Goal: Transaction & Acquisition: Purchase product/service

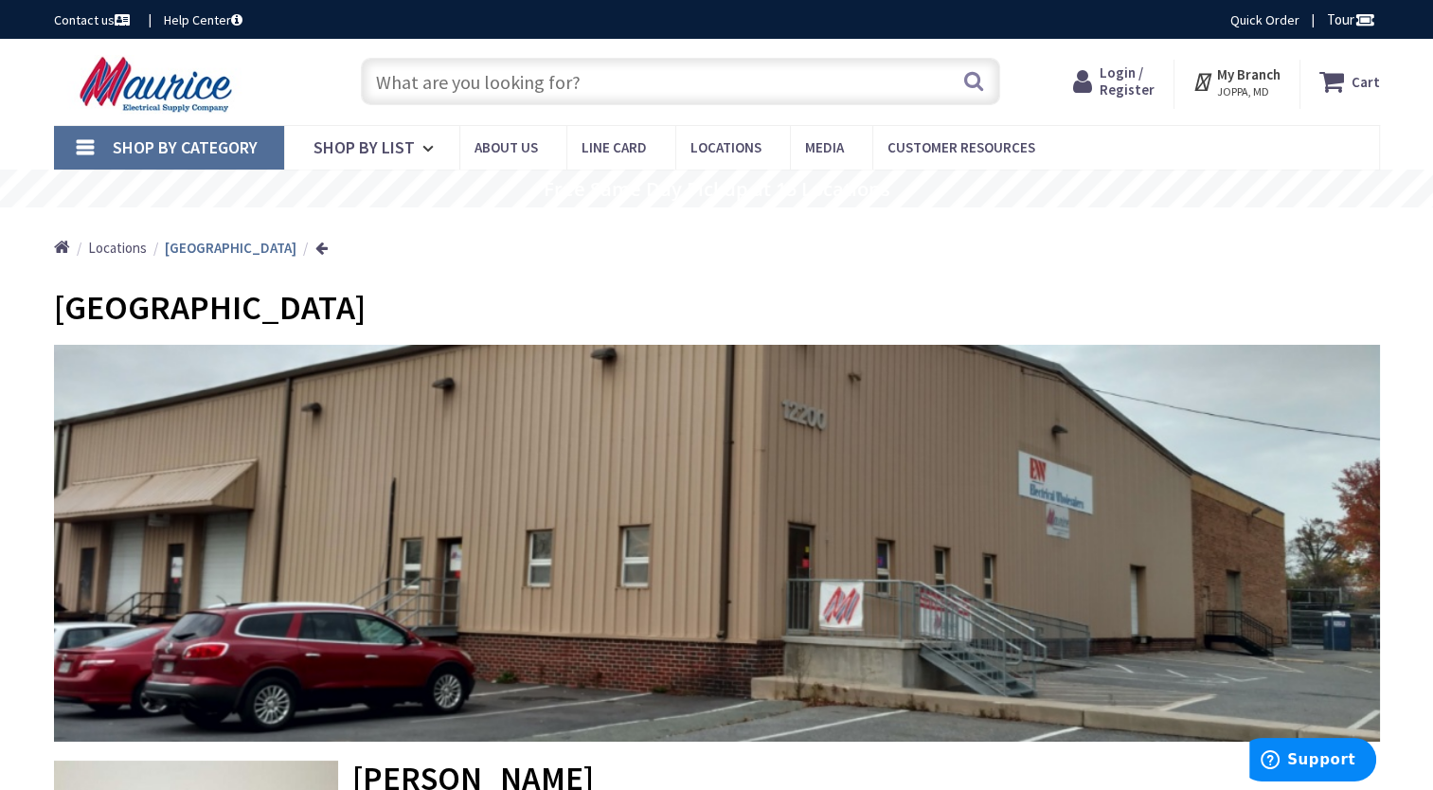
click at [502, 78] on input "text" at bounding box center [680, 81] width 639 height 47
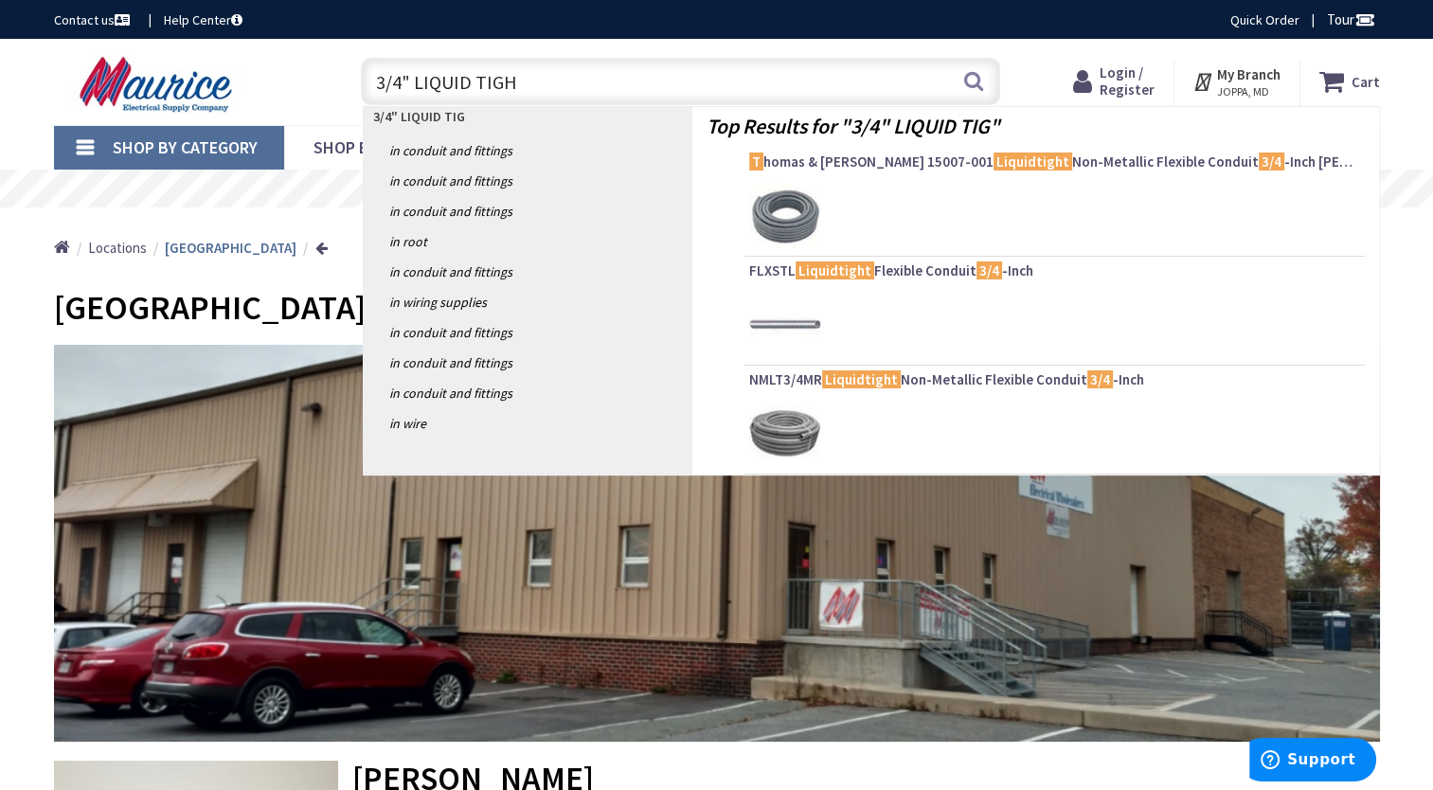
type input "3/4" LIQUID TIGHT"
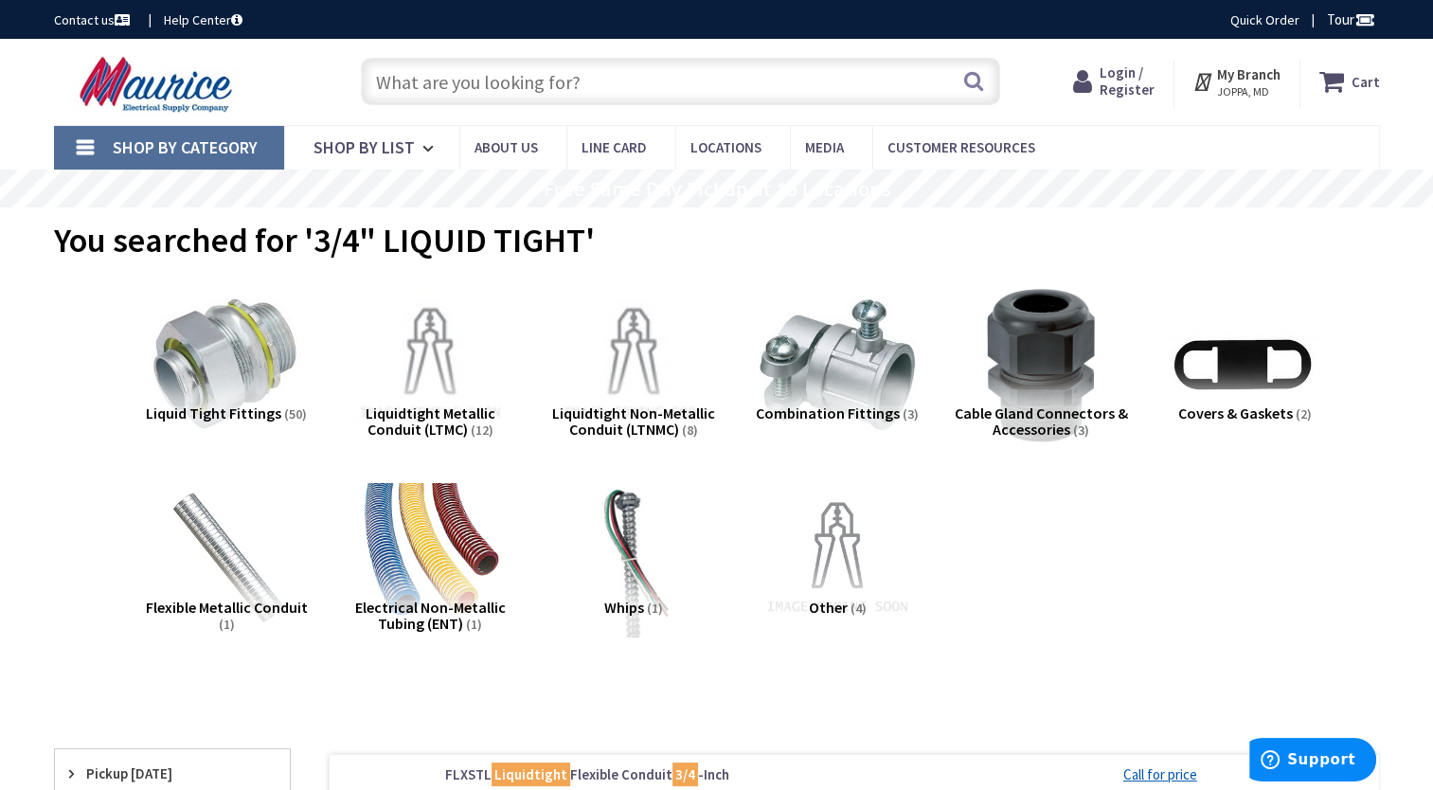
click at [449, 416] on span "Liquidtight Metallic Conduit (LTMC)" at bounding box center [431, 421] width 130 height 36
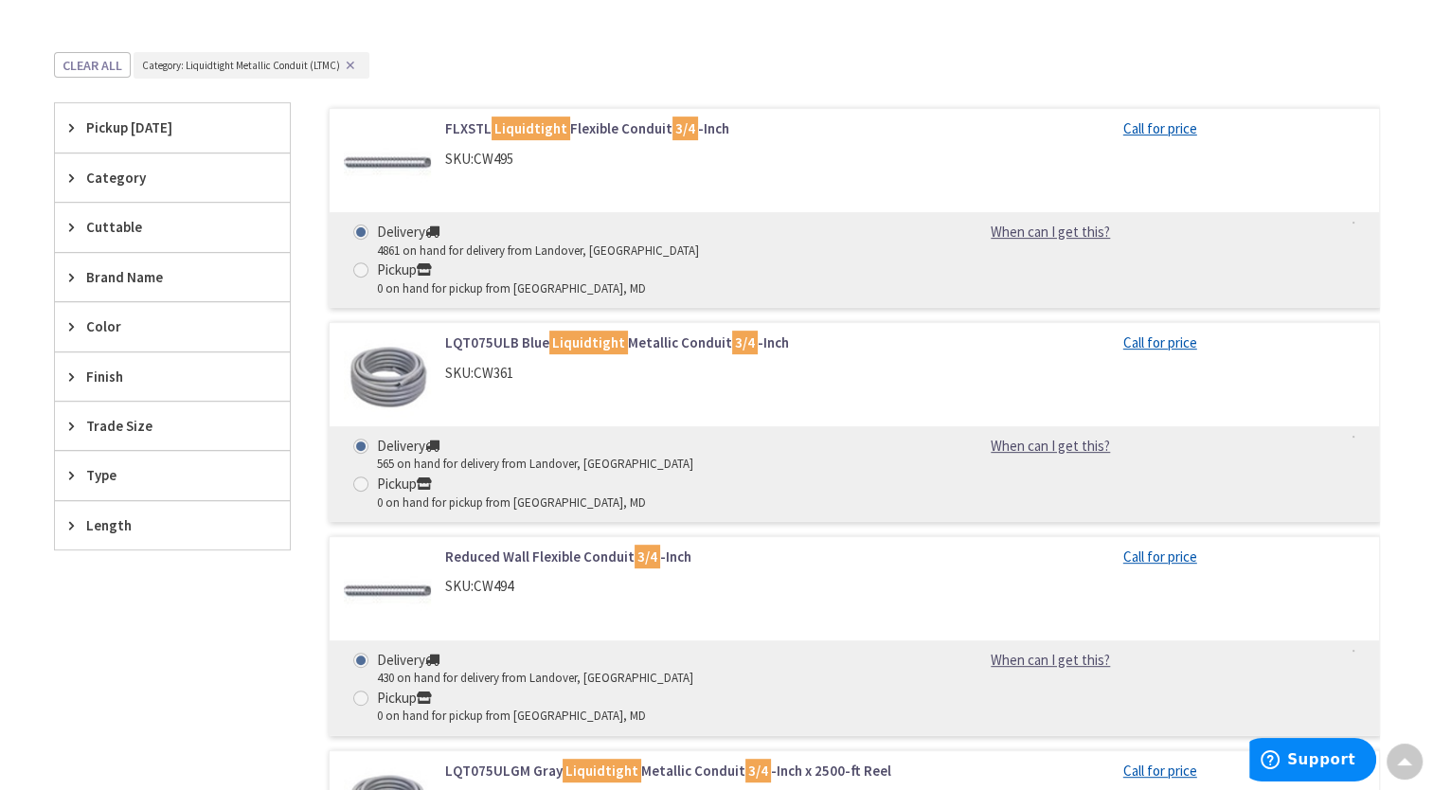
scroll to position [524, 0]
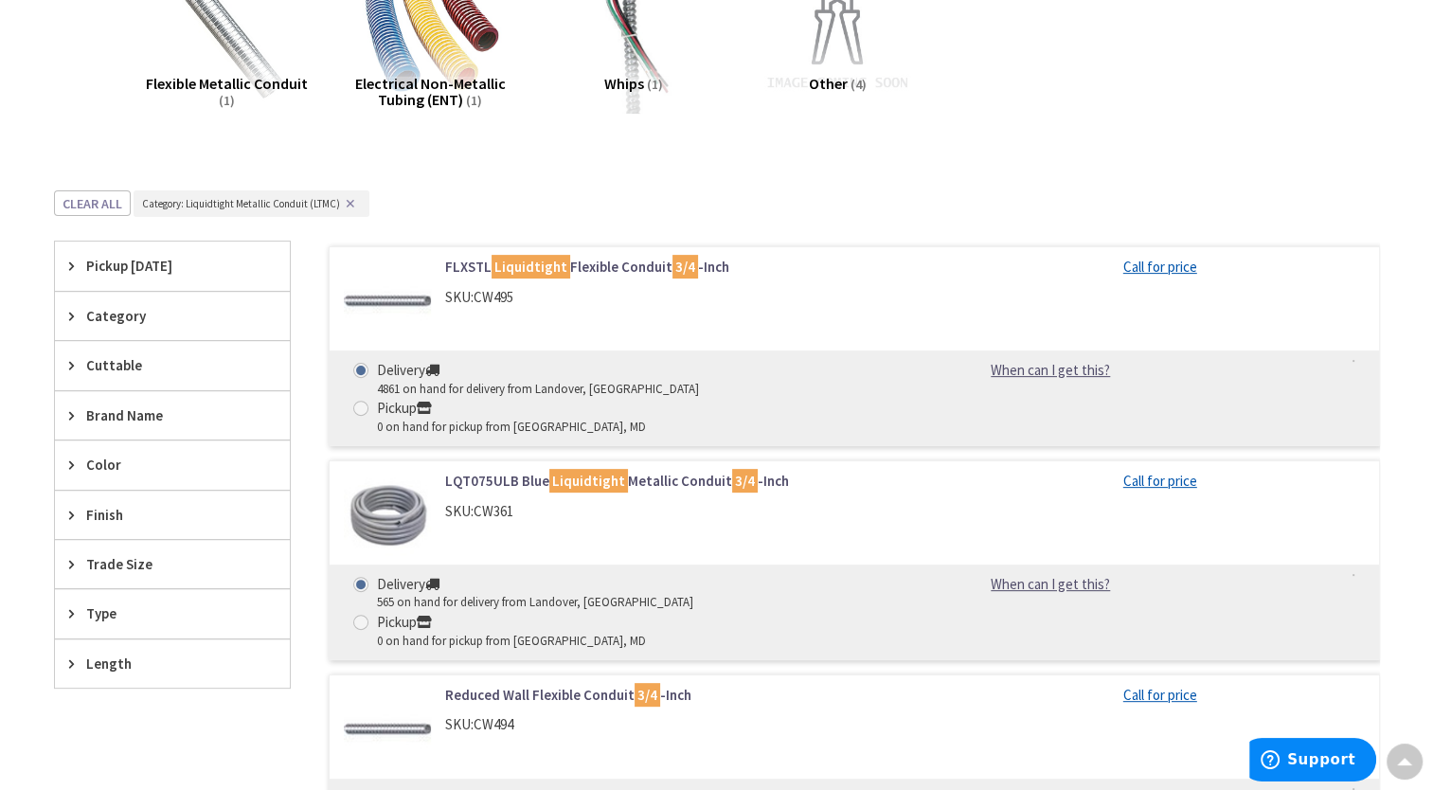
click at [368, 401] on span at bounding box center [360, 408] width 15 height 15
click at [370, 402] on input "Pickup 0 on hand for pickup from Joppa, MD" at bounding box center [364, 408] width 12 height 12
radio input "true"
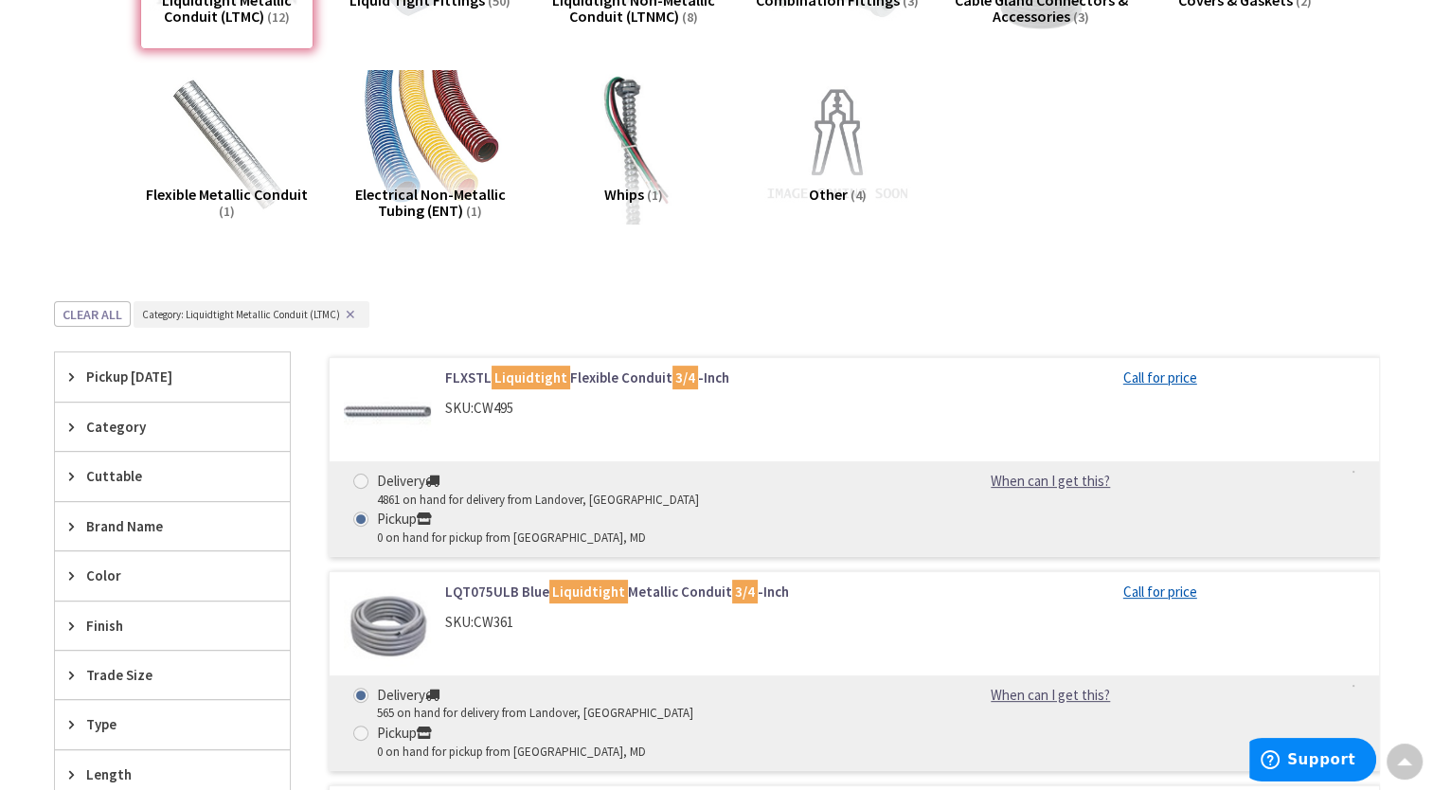
scroll to position [334, 0]
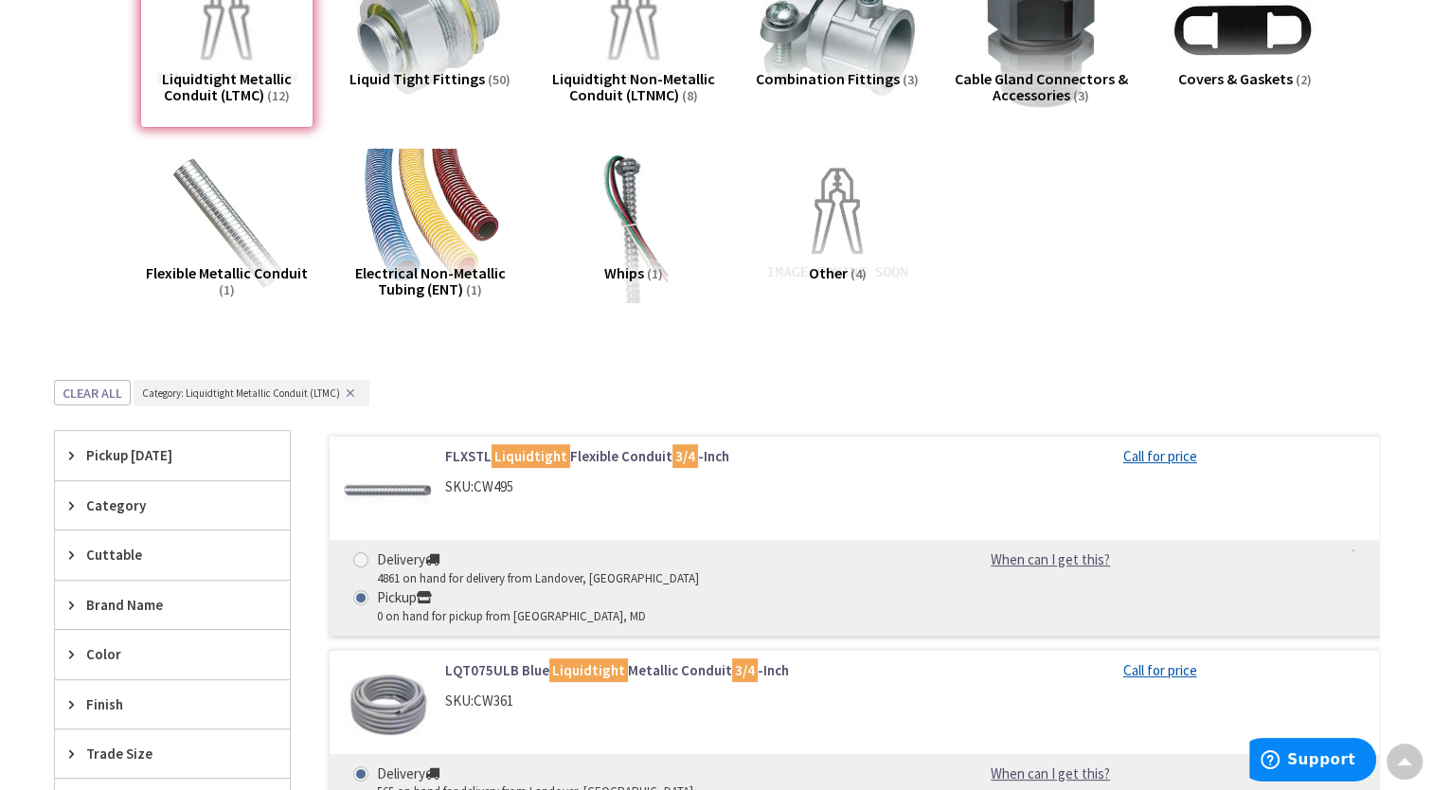
click at [117, 460] on span "Pickup [DATE]" at bounding box center [163, 455] width 154 height 20
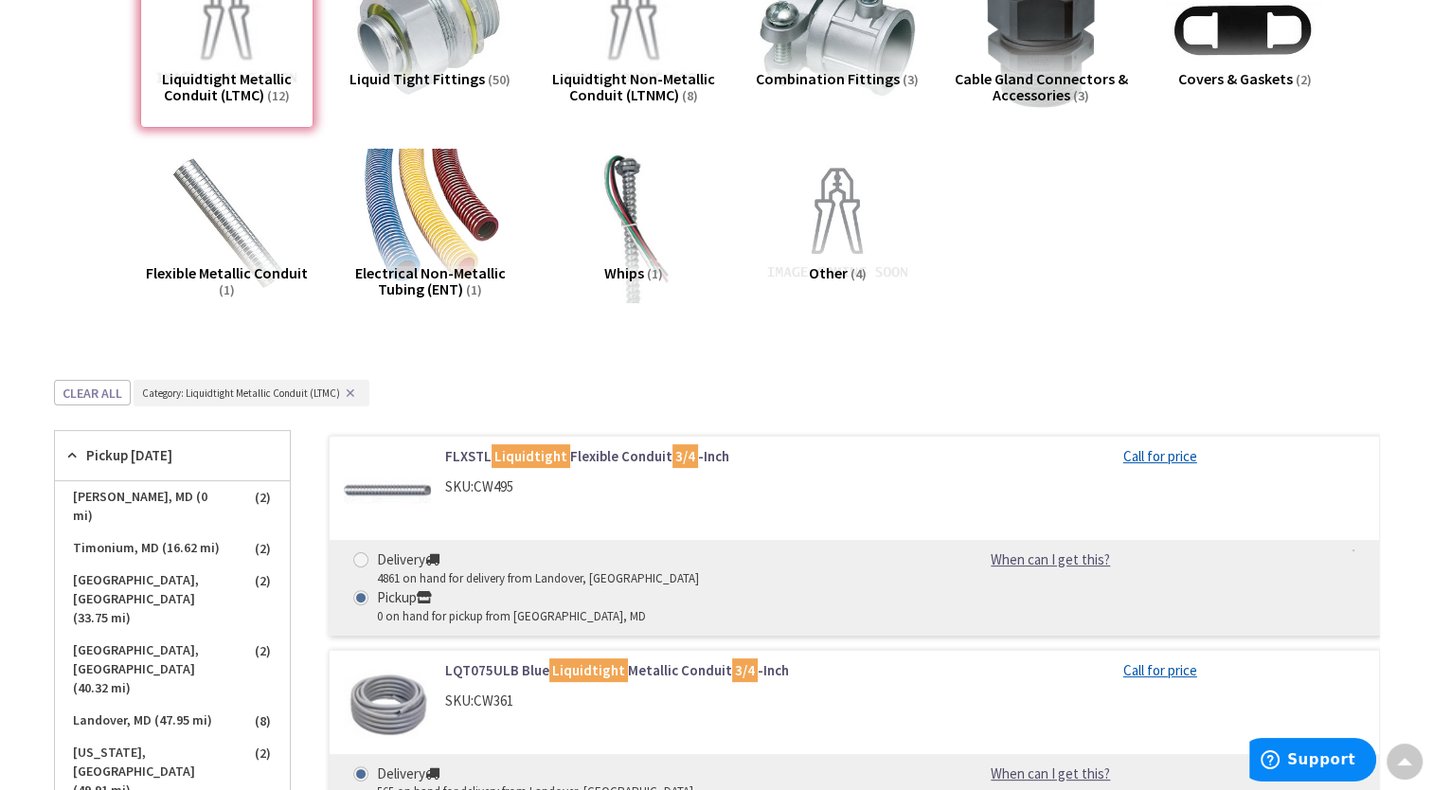
click at [618, 457] on link "FLXSTL Liquidtight Flexible Conduit 3/4 -Inch" at bounding box center [686, 456] width 482 height 20
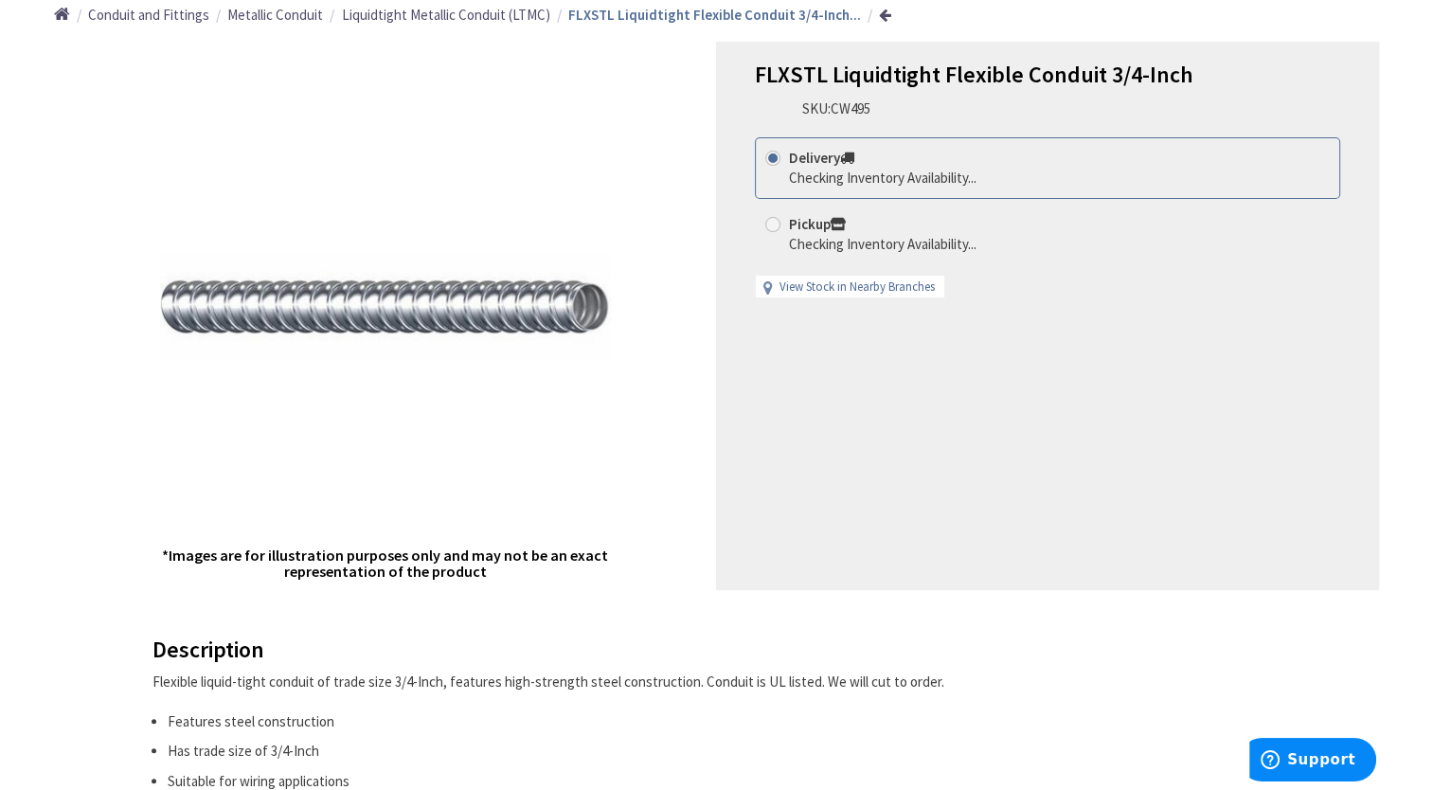
scroll to position [284, 0]
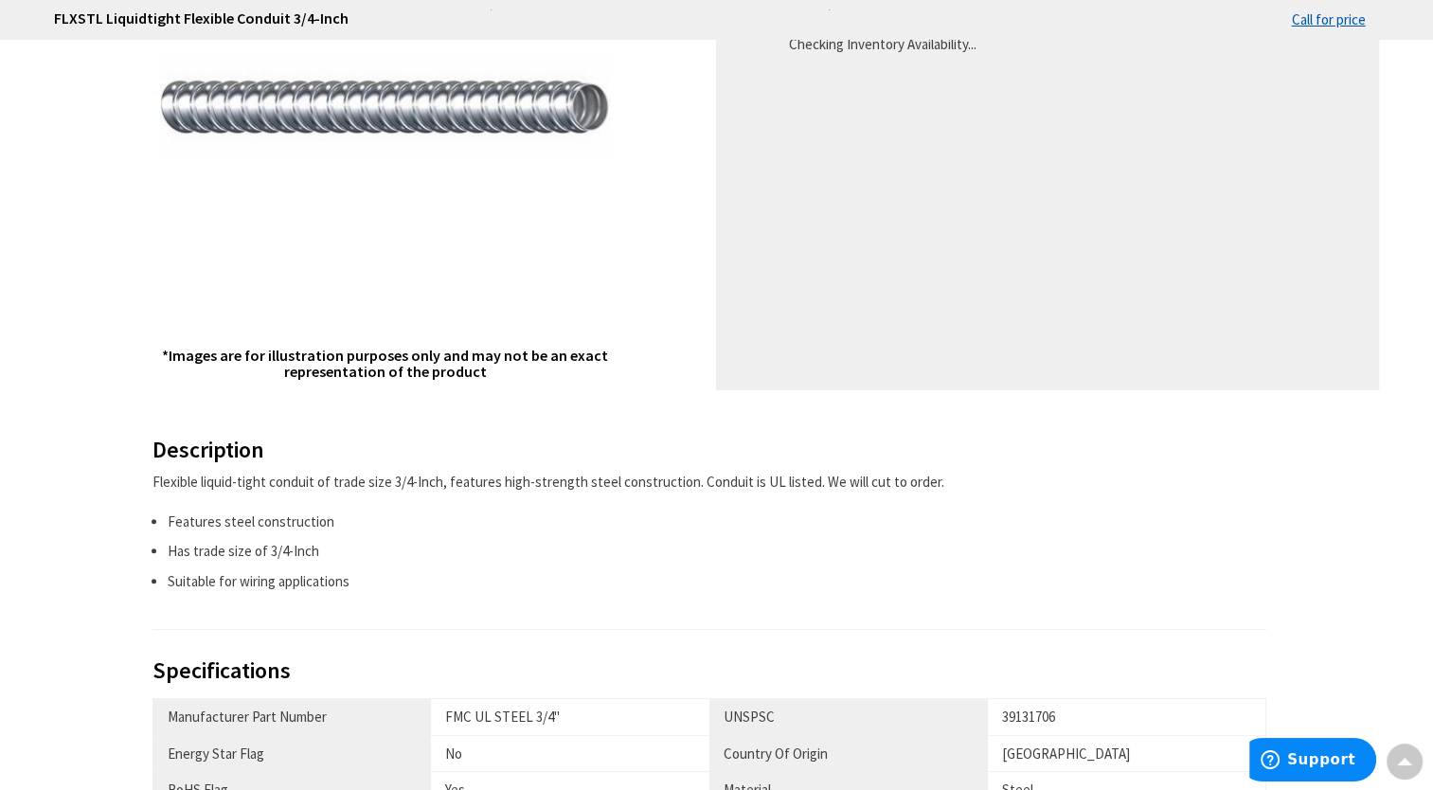
radio input "true"
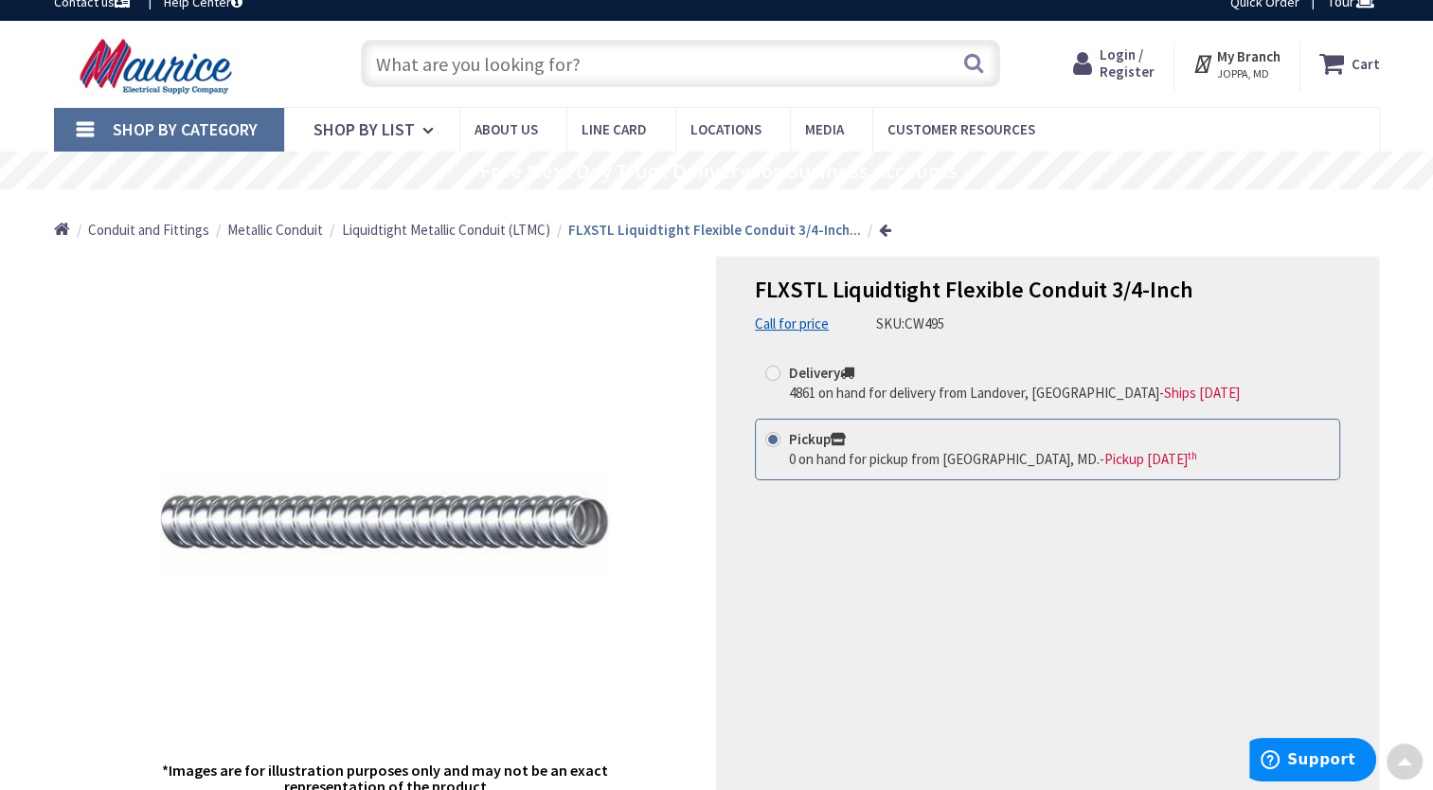
scroll to position [0, 0]
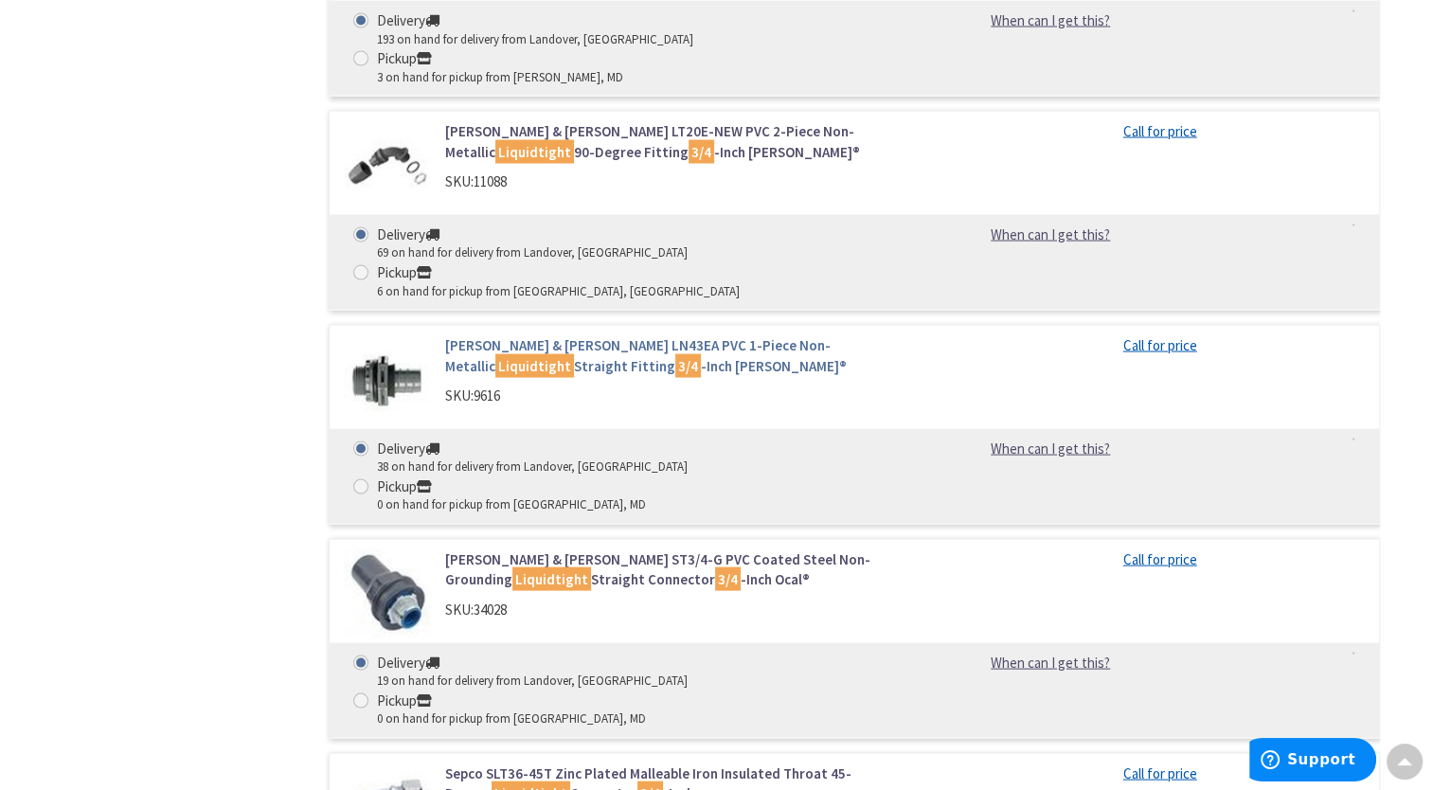
scroll to position [3678, 0]
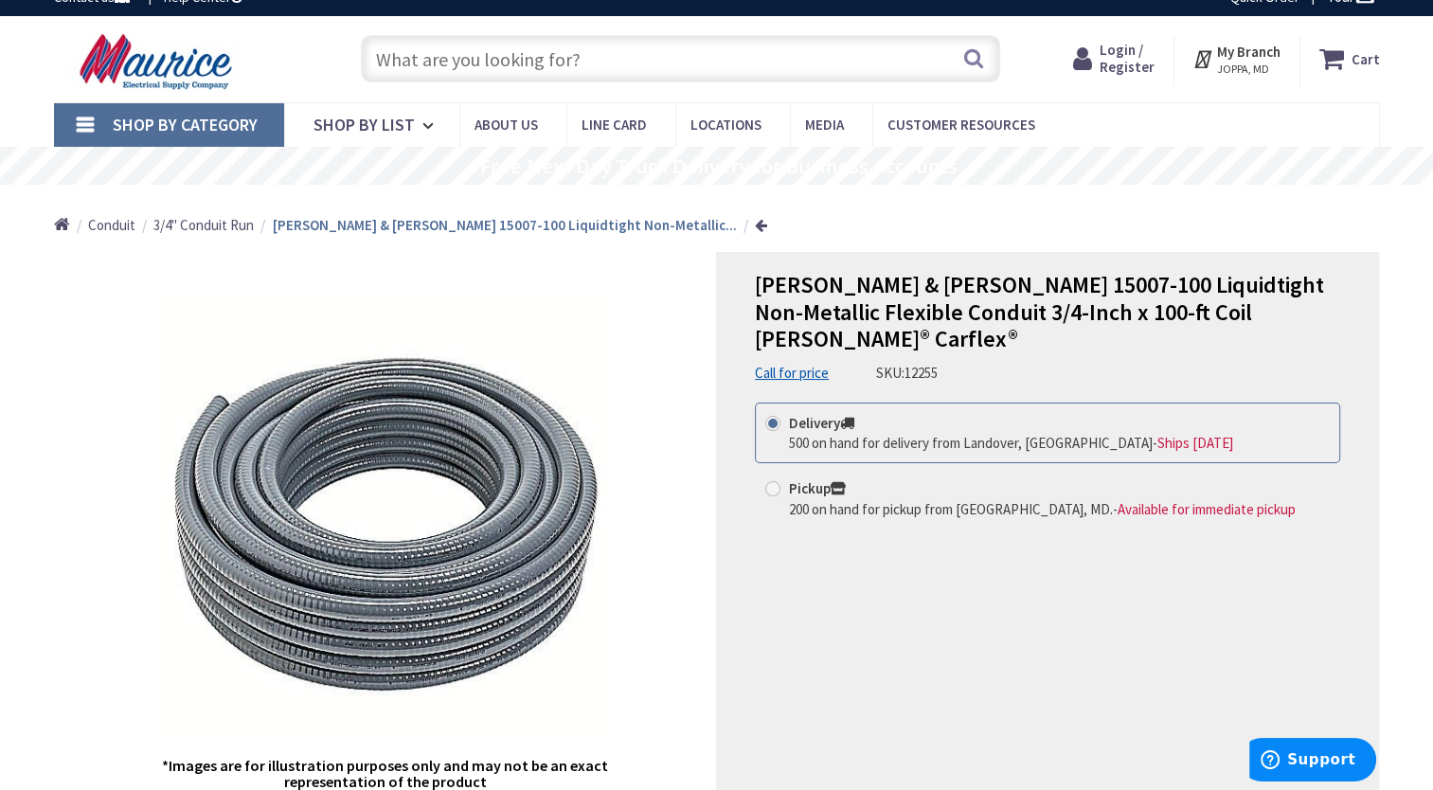
scroll to position [189, 0]
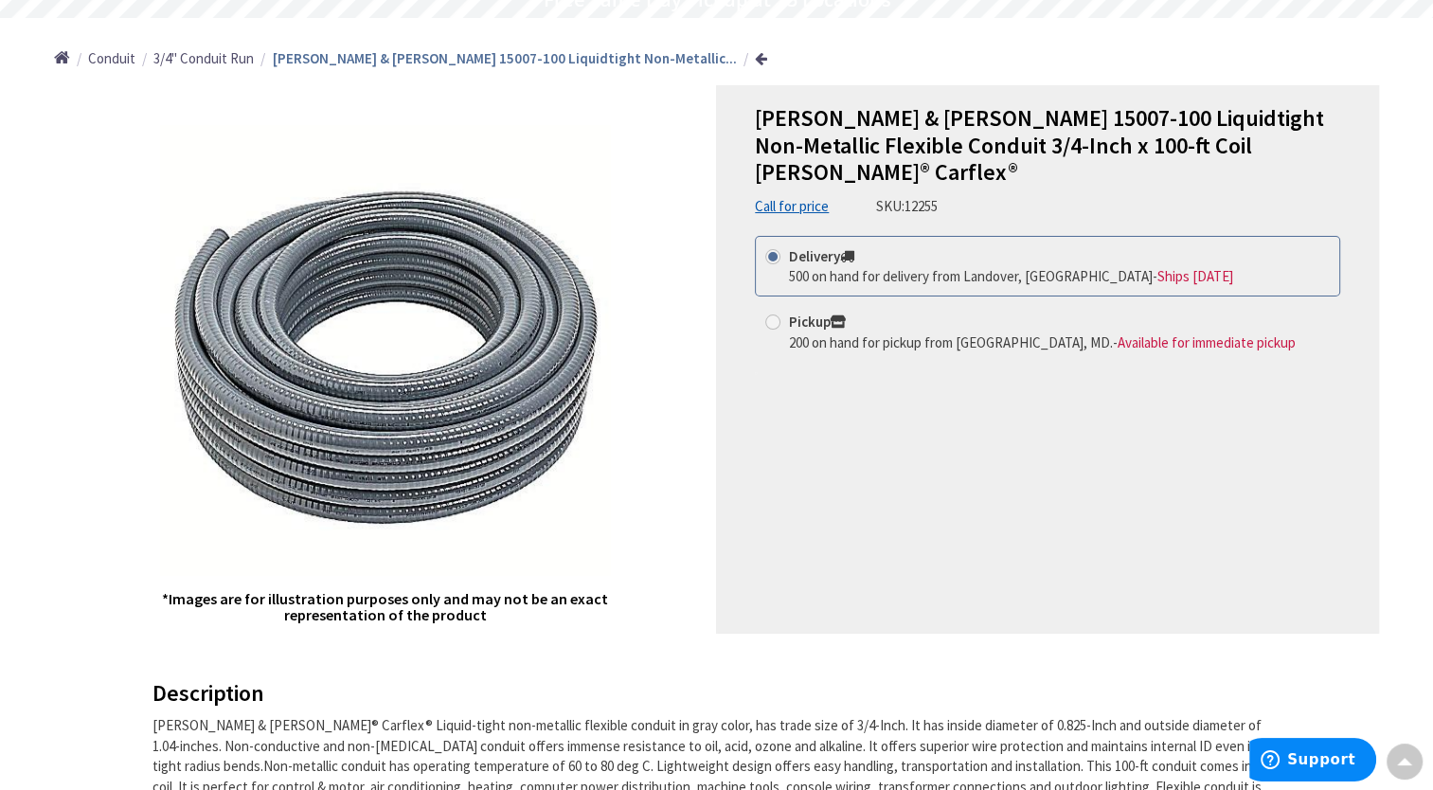
click at [816, 313] on strong "Pickup" at bounding box center [817, 322] width 57 height 18
click at [782, 315] on input "Pickup 200 on hand for pickup from Joppa, MD. - Available for immediate pickup" at bounding box center [776, 321] width 12 height 12
radio input "true"
click at [1118, 333] on span "Available for immediate pickup" at bounding box center [1207, 342] width 178 height 18
click at [782, 315] on input "Pickup 200 on hand for pickup from Joppa, MD. - Available for immediate pickup" at bounding box center [776, 321] width 12 height 12
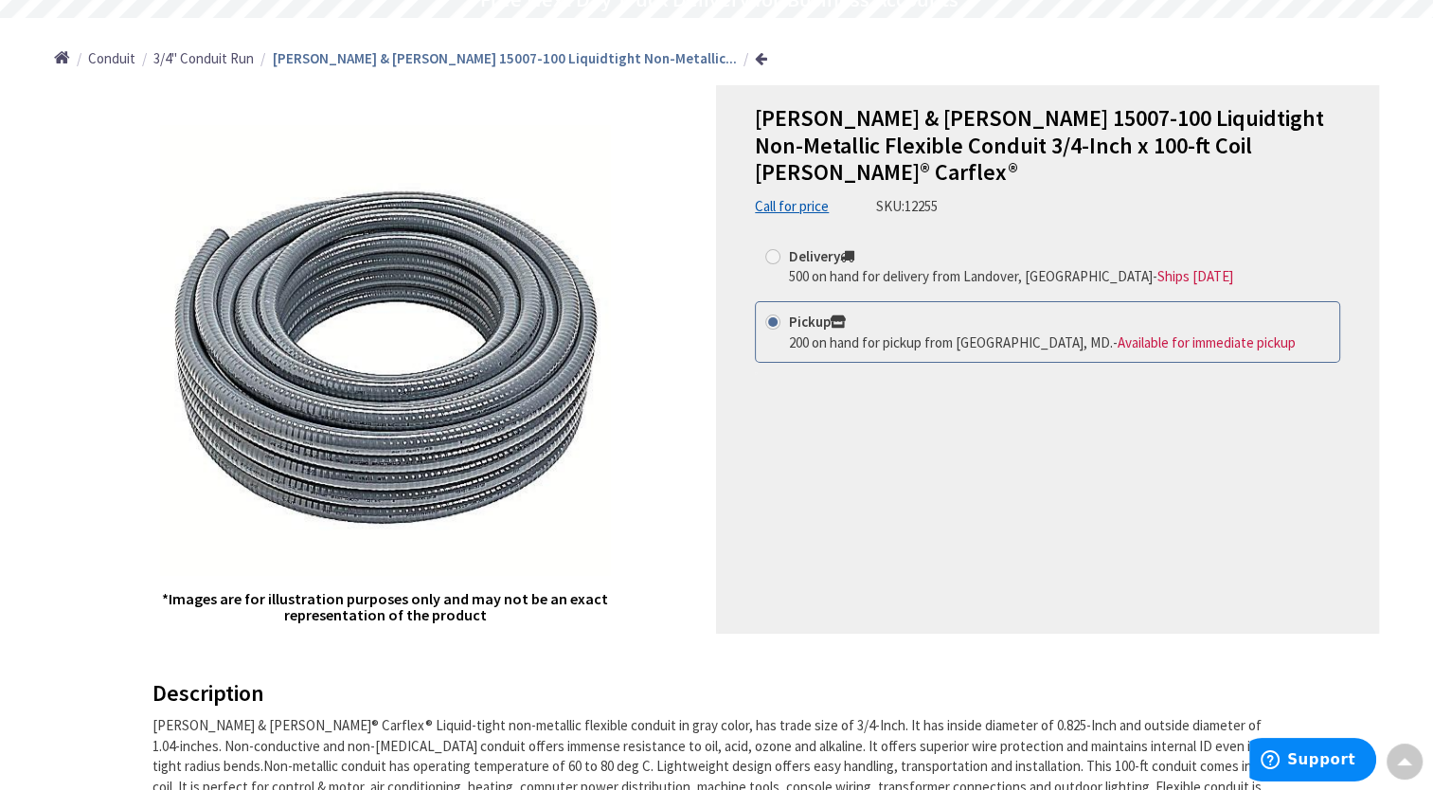
click at [922, 333] on span "200 on hand for pickup from Joppa, MD." at bounding box center [951, 342] width 324 height 18
click at [782, 317] on input "Pickup 200 on hand for pickup from Joppa, MD. - Available for immediate pickup" at bounding box center [776, 321] width 12 height 12
click at [834, 332] on div "200 on hand for pickup from Joppa, MD. - Available for immediate pickup" at bounding box center [1042, 342] width 507 height 20
click at [782, 315] on input "Pickup 200 on hand for pickup from Joppa, MD. - Available for immediate pickup" at bounding box center [776, 321] width 12 height 12
click at [829, 313] on strong "Pickup" at bounding box center [817, 322] width 57 height 18
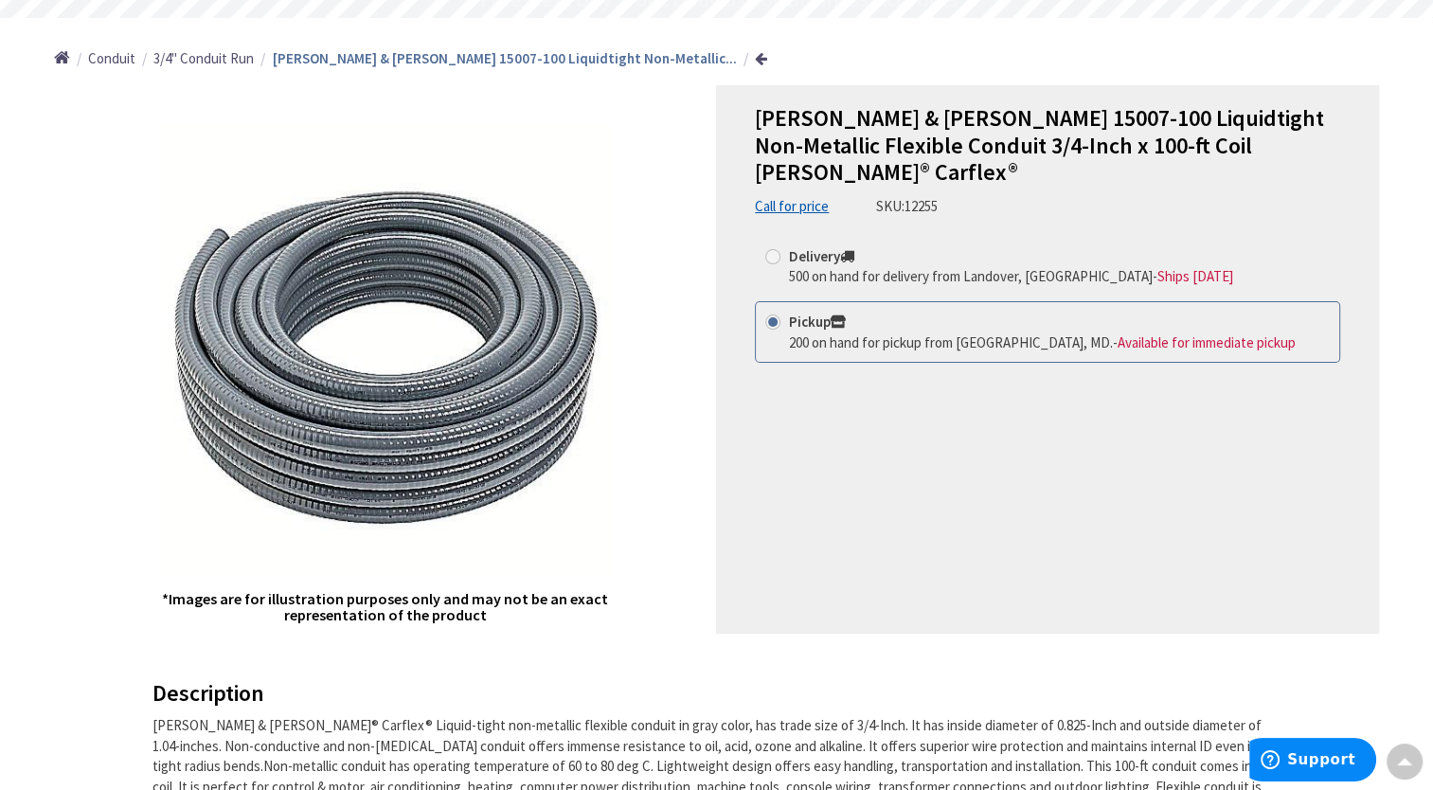
click at [782, 315] on input "Pickup 200 on hand for pickup from Joppa, MD. - Available for immediate pickup" at bounding box center [776, 321] width 12 height 12
click at [842, 333] on span "200 on hand for pickup from Joppa, MD." at bounding box center [951, 342] width 324 height 18
click at [782, 315] on input "Pickup 200 on hand for pickup from Joppa, MD. - Available for immediate pickup" at bounding box center [776, 321] width 12 height 12
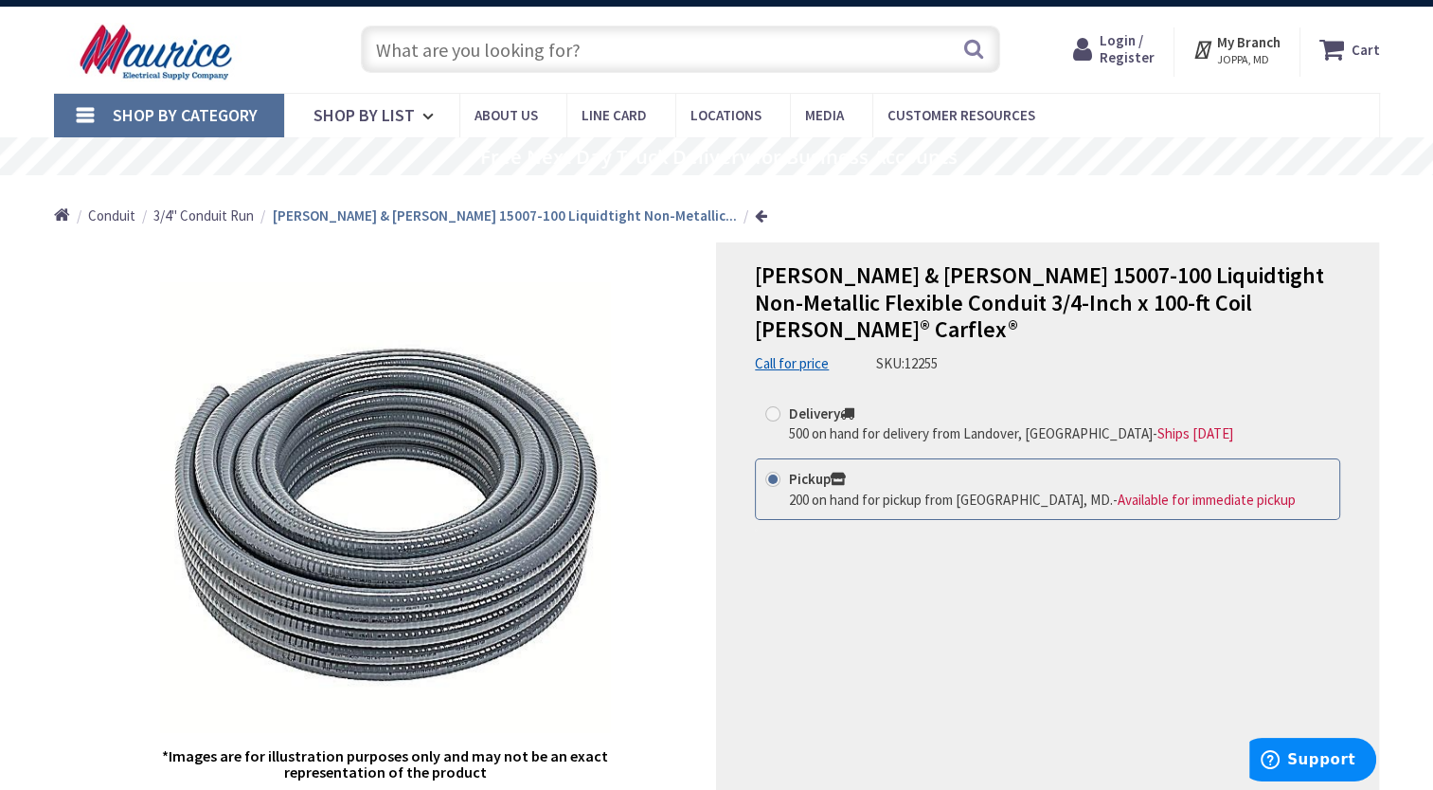
scroll to position [0, 0]
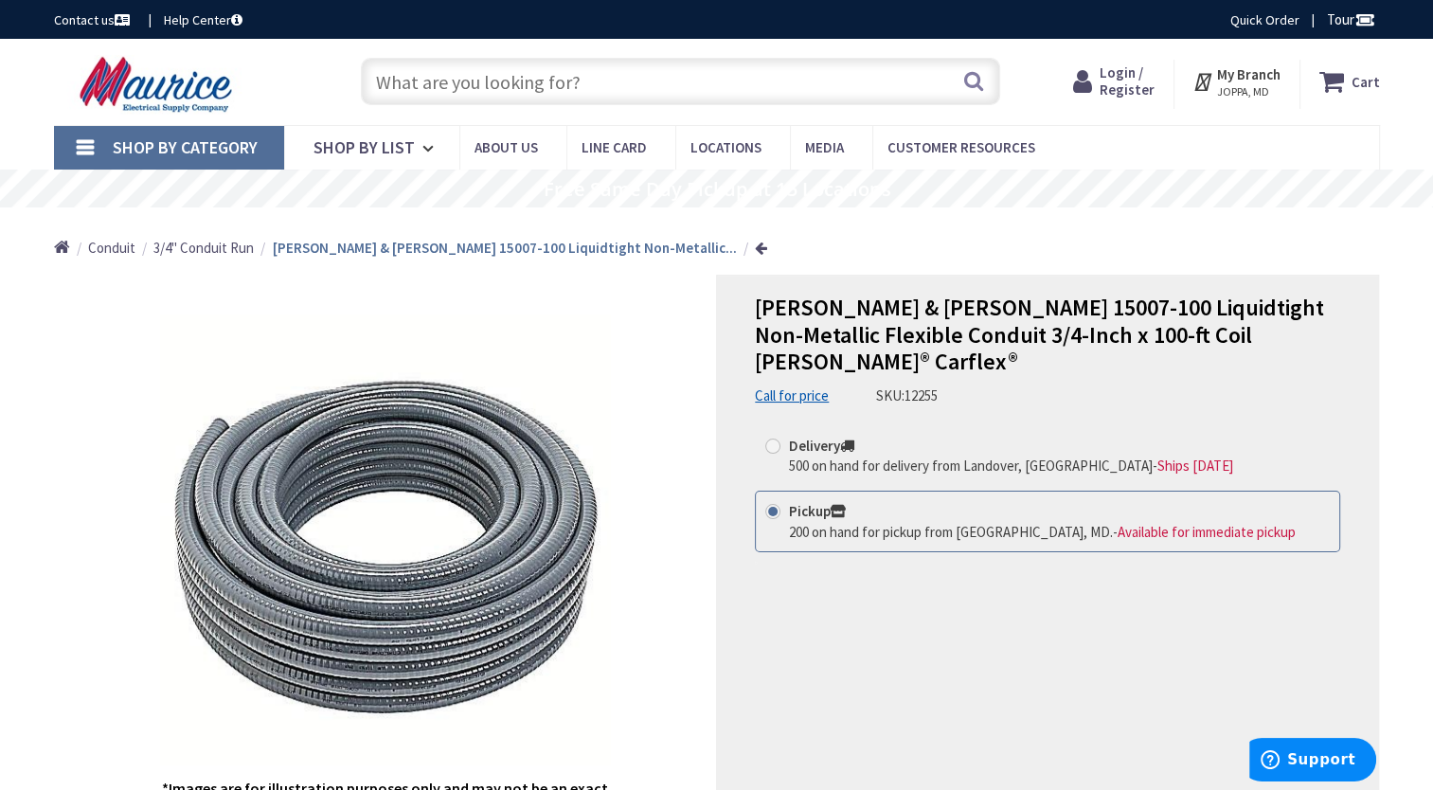
click at [1245, 74] on strong "My Branch" at bounding box center [1248, 74] width 63 height 18
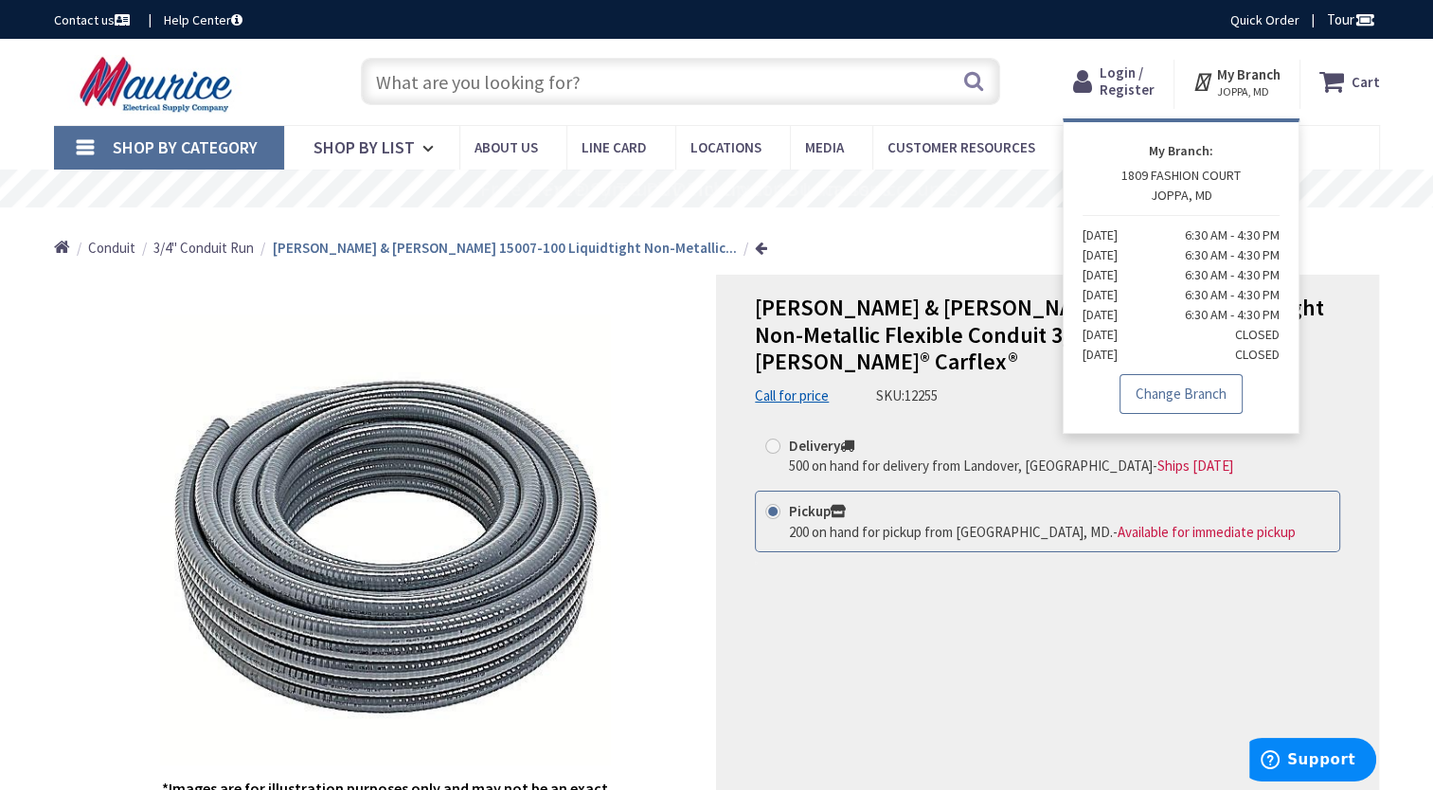
click at [1192, 390] on link "Change Branch" at bounding box center [1181, 394] width 123 height 40
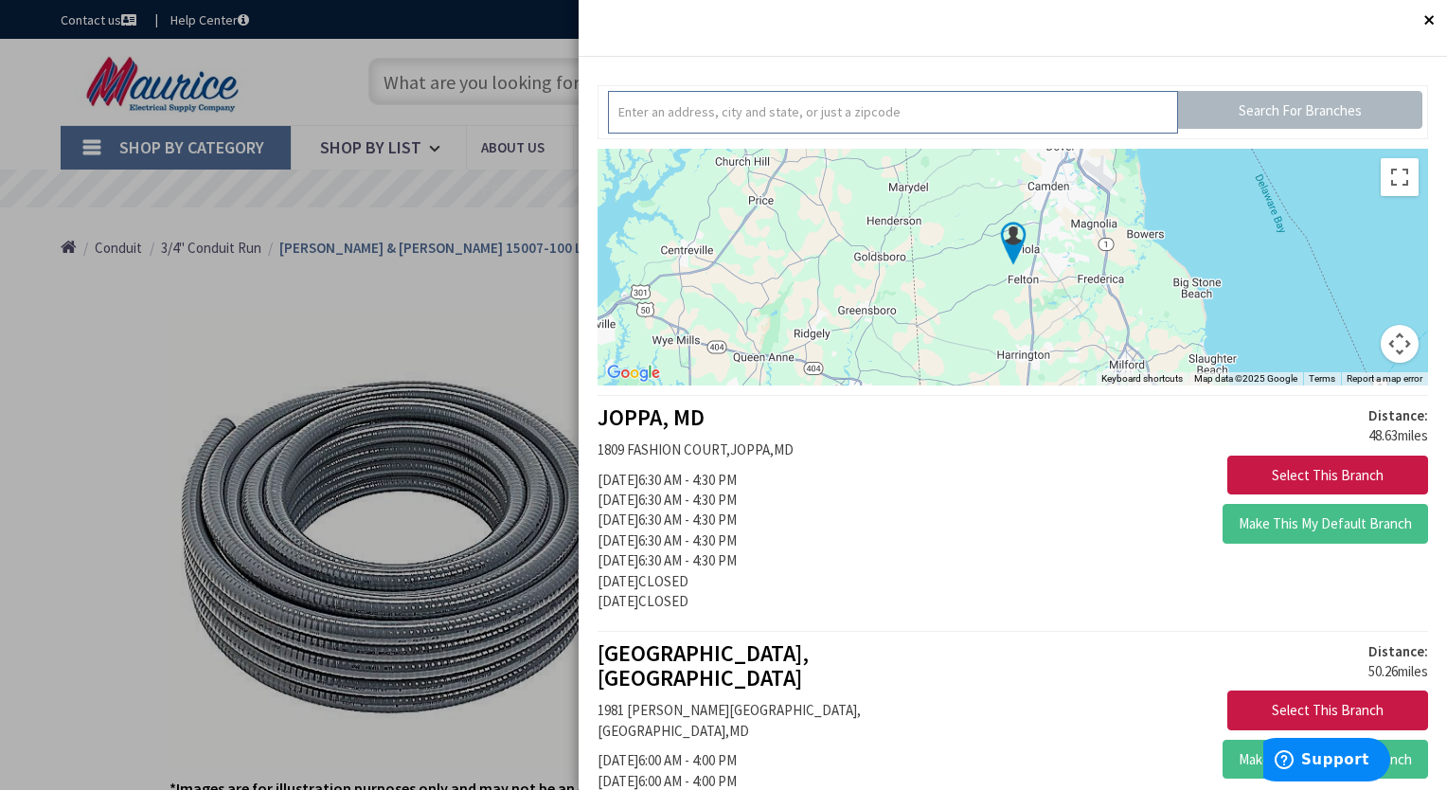
click at [739, 116] on input "text" at bounding box center [893, 112] width 570 height 43
type input "BELTSVILLE"
click at [1234, 118] on input "Search For Branches" at bounding box center [1300, 110] width 244 height 38
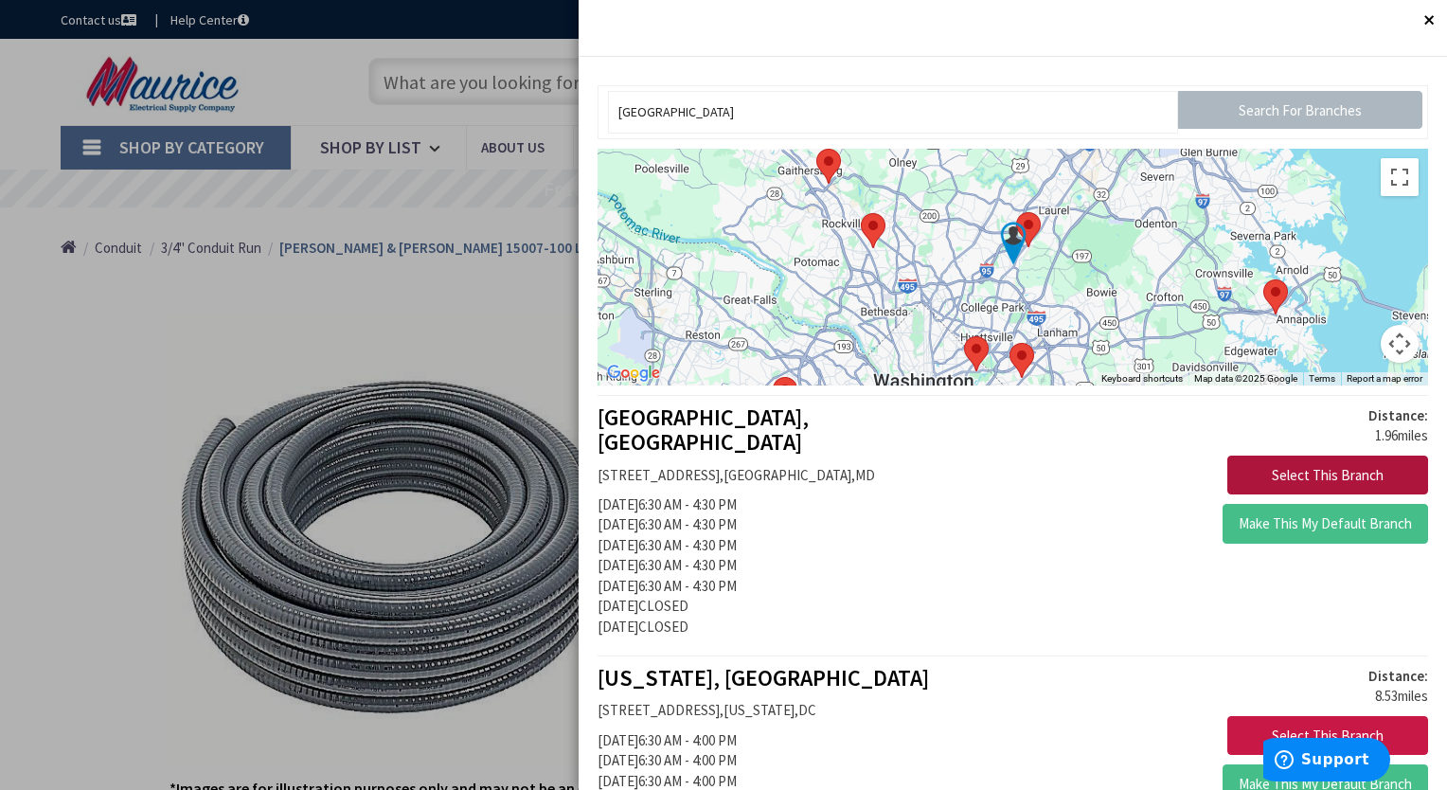
click at [1270, 475] on button "Select This Branch" at bounding box center [1328, 476] width 201 height 40
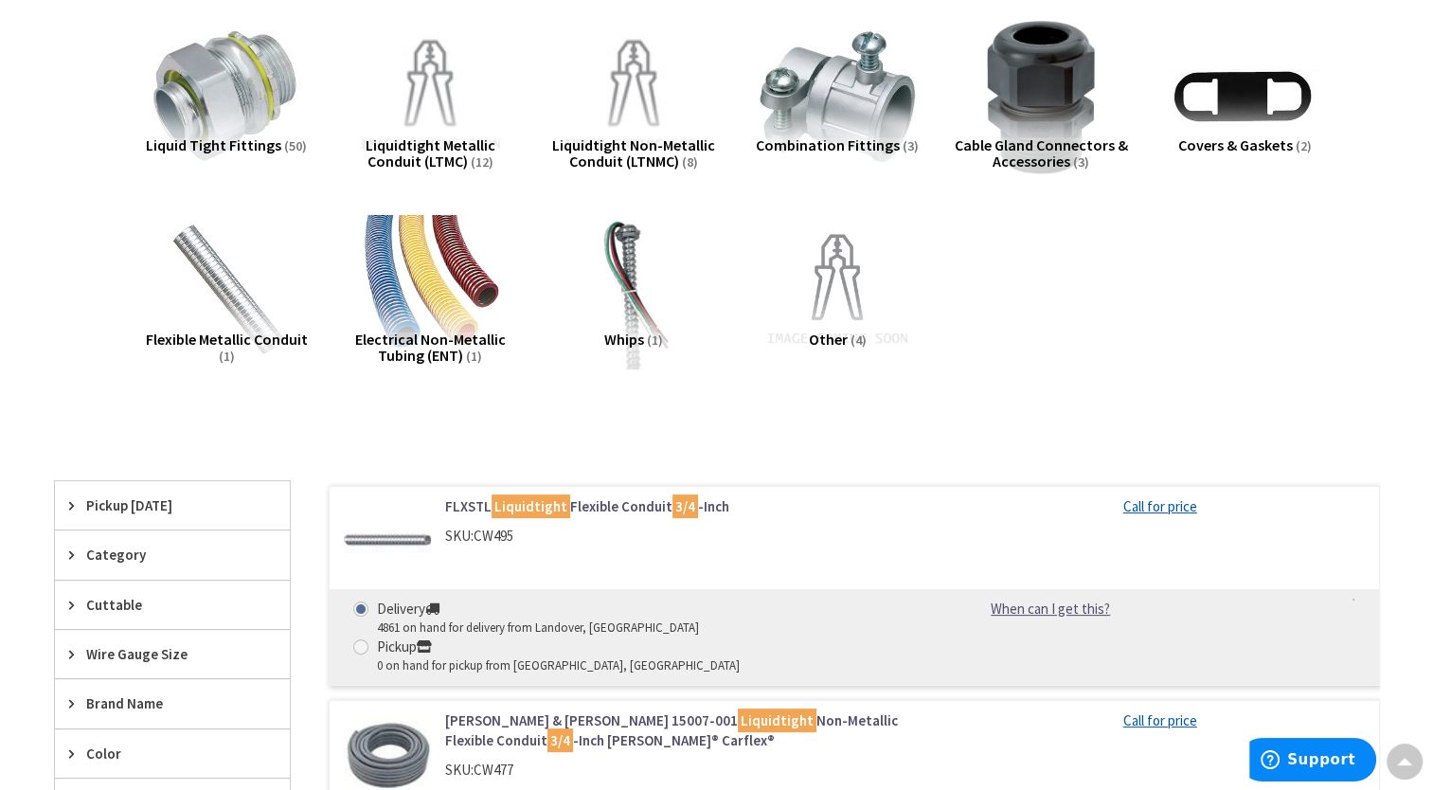
click at [457, 143] on span "Liquidtight Metallic Conduit (LTMC)" at bounding box center [431, 153] width 130 height 36
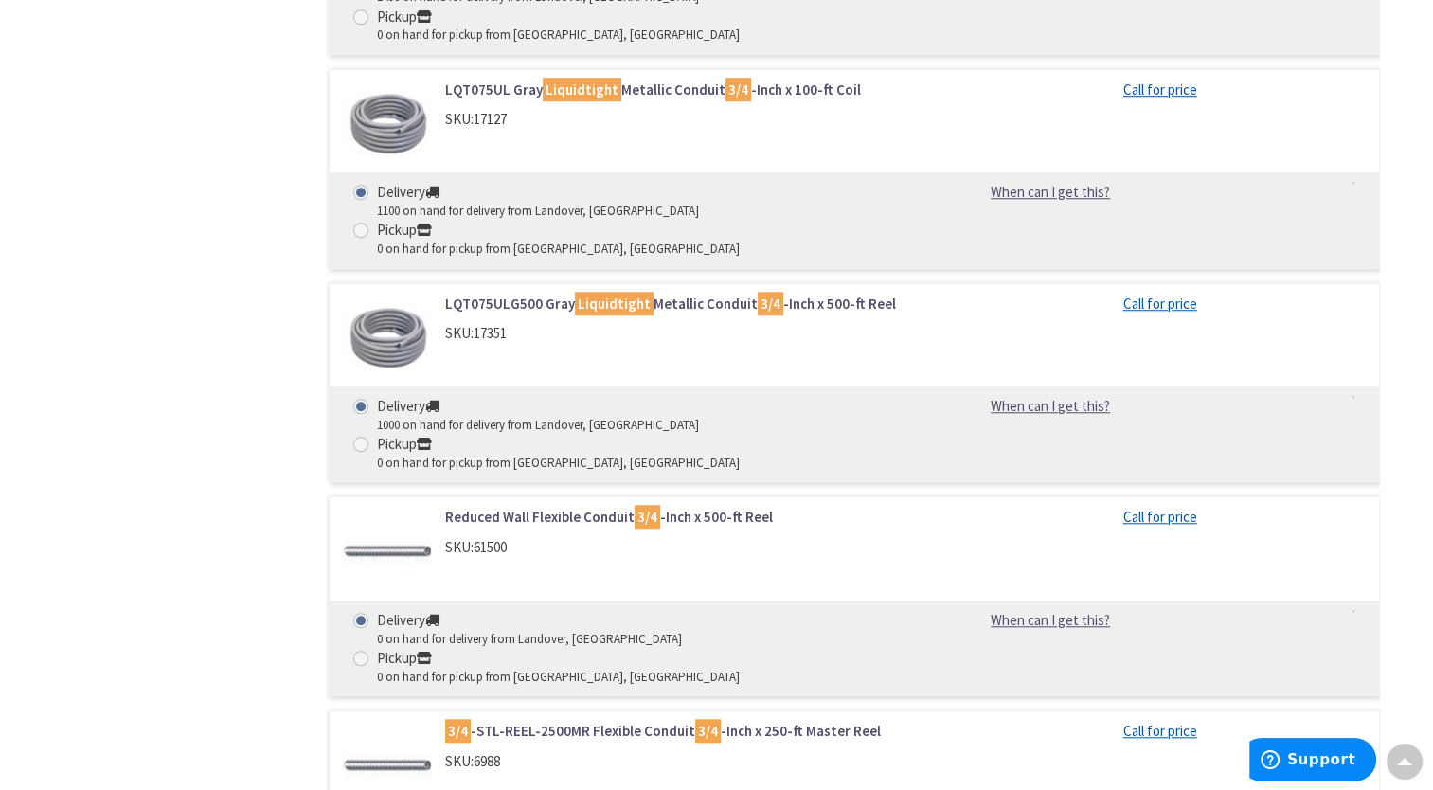
scroll to position [1566, 0]
